Goal: Information Seeking & Learning: Learn about a topic

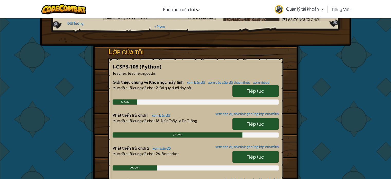
scroll to position [129, 0]
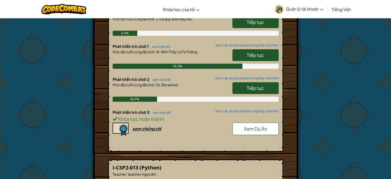
click at [246, 83] on link "Tiếp tục" at bounding box center [255, 88] width 46 height 12
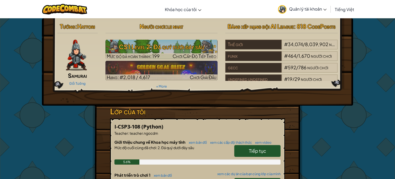
select select "vi"
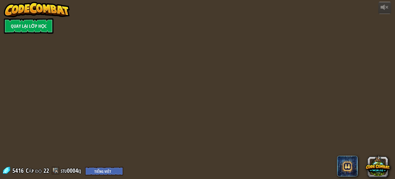
select select "vi"
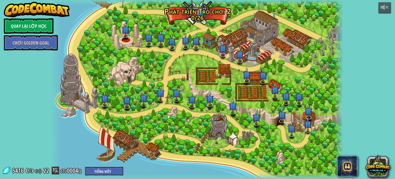
select select "vi"
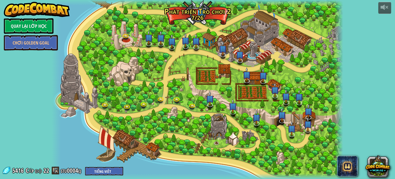
select select "vi"
